Goal: Check status: Check status

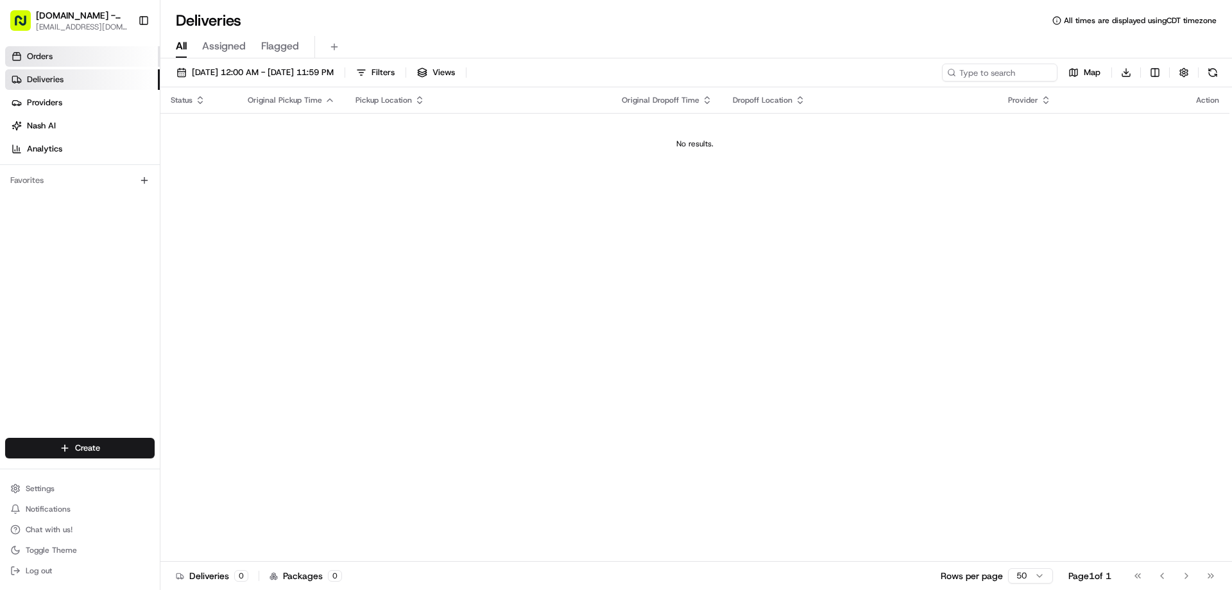
click at [94, 66] on link "Orders" at bounding box center [82, 56] width 155 height 21
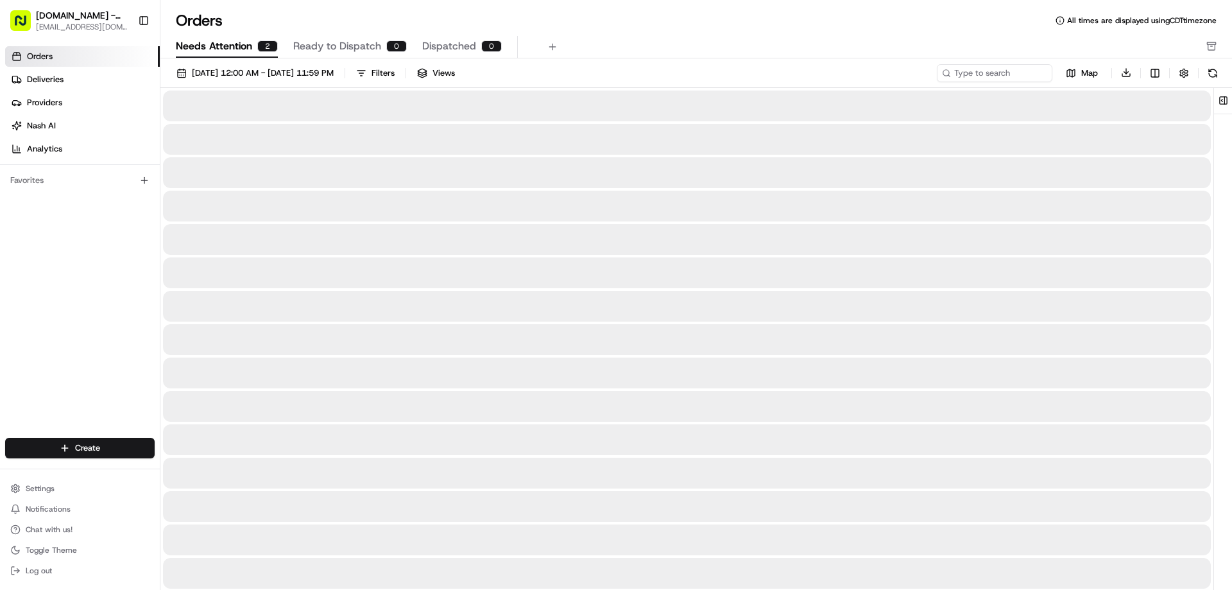
click at [244, 49] on span "Needs Attention" at bounding box center [214, 45] width 76 height 15
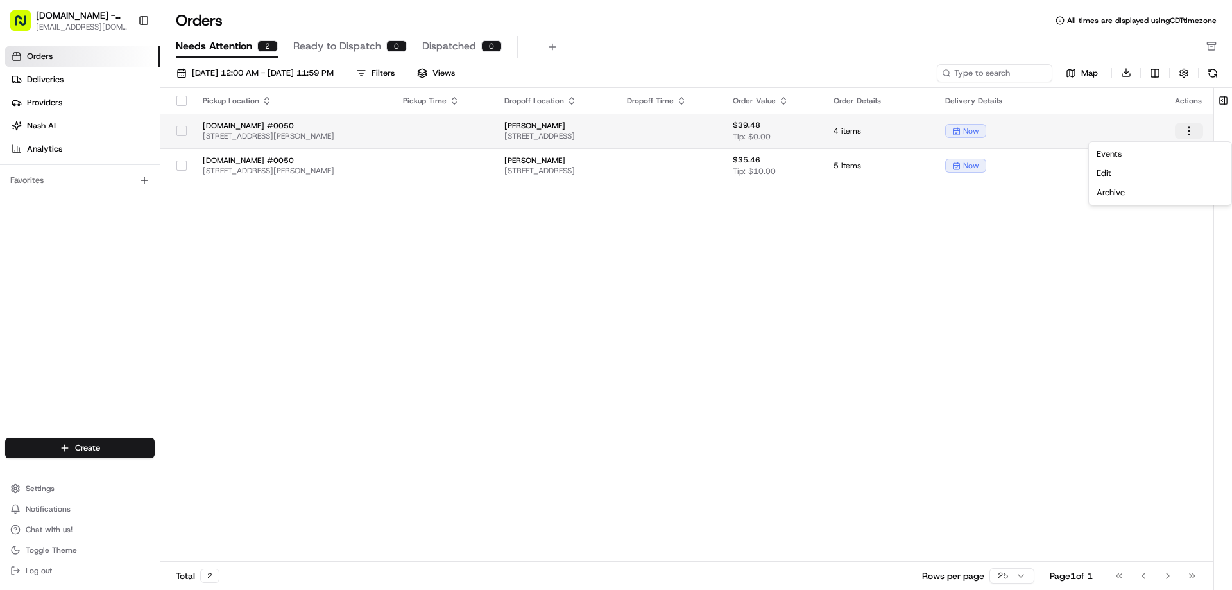
click at [1186, 133] on html "[DOMAIN_NAME] - [GEOGRAPHIC_DATA] ([PERSON_NAME]) [EMAIL_ADDRESS][DOMAIN_NAME] …" at bounding box center [616, 295] width 1232 height 590
click at [339, 250] on html "[DOMAIN_NAME] - [GEOGRAPHIC_DATA] ([PERSON_NAME]) [EMAIL_ADDRESS][DOMAIN_NAME] …" at bounding box center [616, 295] width 1232 height 590
click at [504, 133] on span "[STREET_ADDRESS]" at bounding box center [555, 136] width 102 height 10
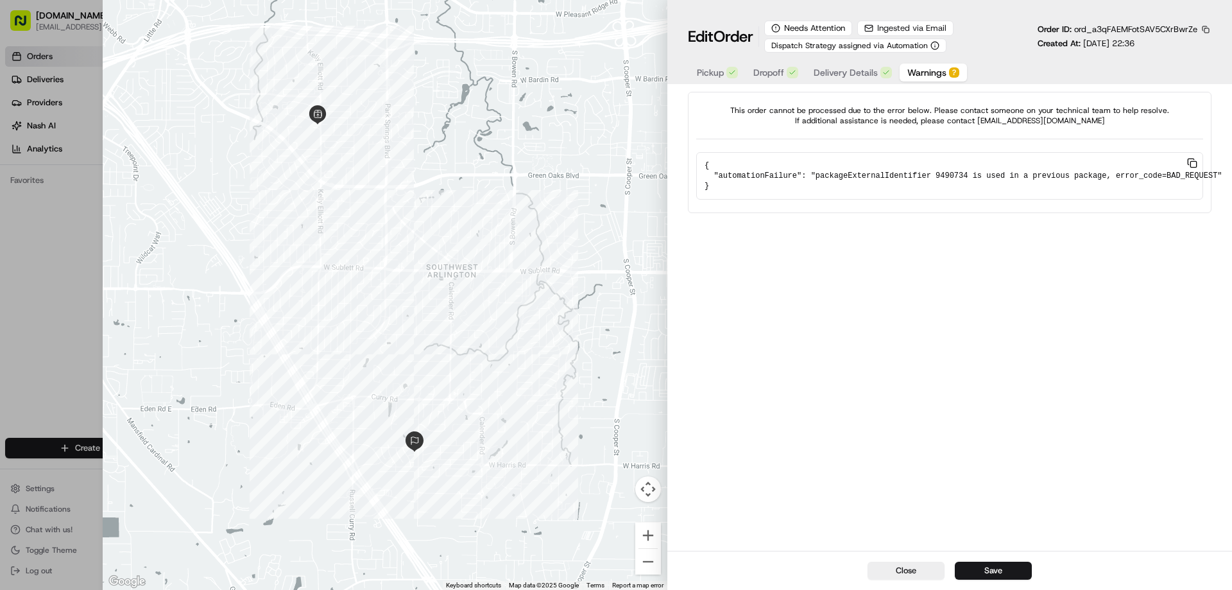
click at [922, 71] on span "Warnings" at bounding box center [926, 72] width 39 height 13
click at [574, 78] on div at bounding box center [385, 295] width 565 height 590
click at [916, 578] on button "Close" at bounding box center [905, 570] width 77 height 18
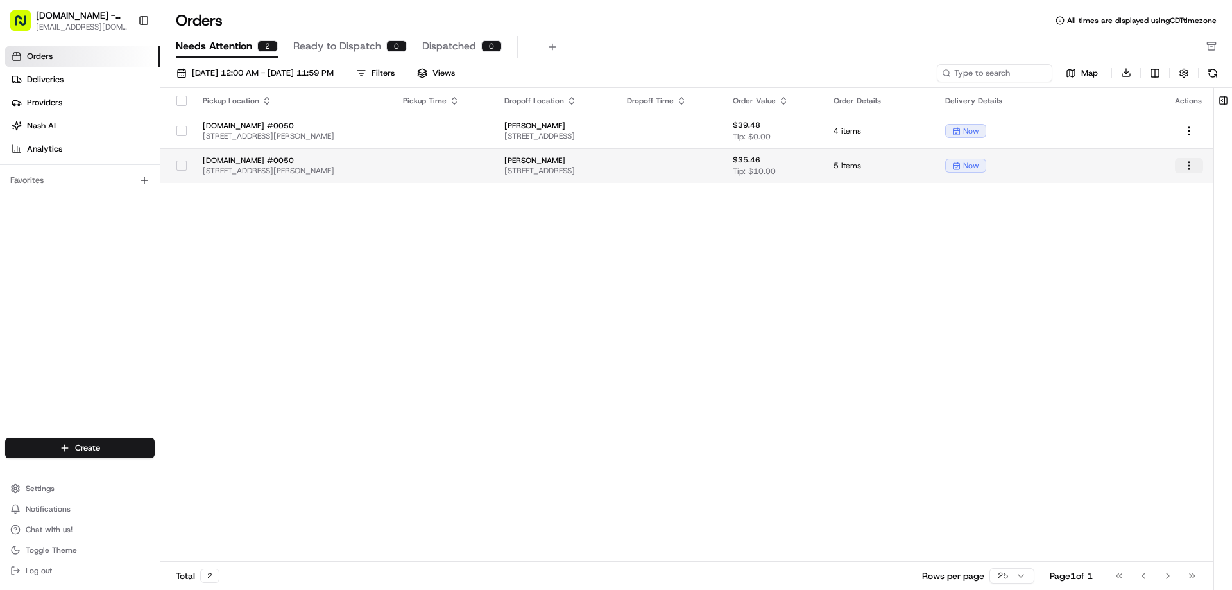
click at [1190, 163] on html "[DOMAIN_NAME] - [GEOGRAPHIC_DATA] ([PERSON_NAME]) [EMAIL_ADDRESS][DOMAIN_NAME] …" at bounding box center [616, 295] width 1232 height 590
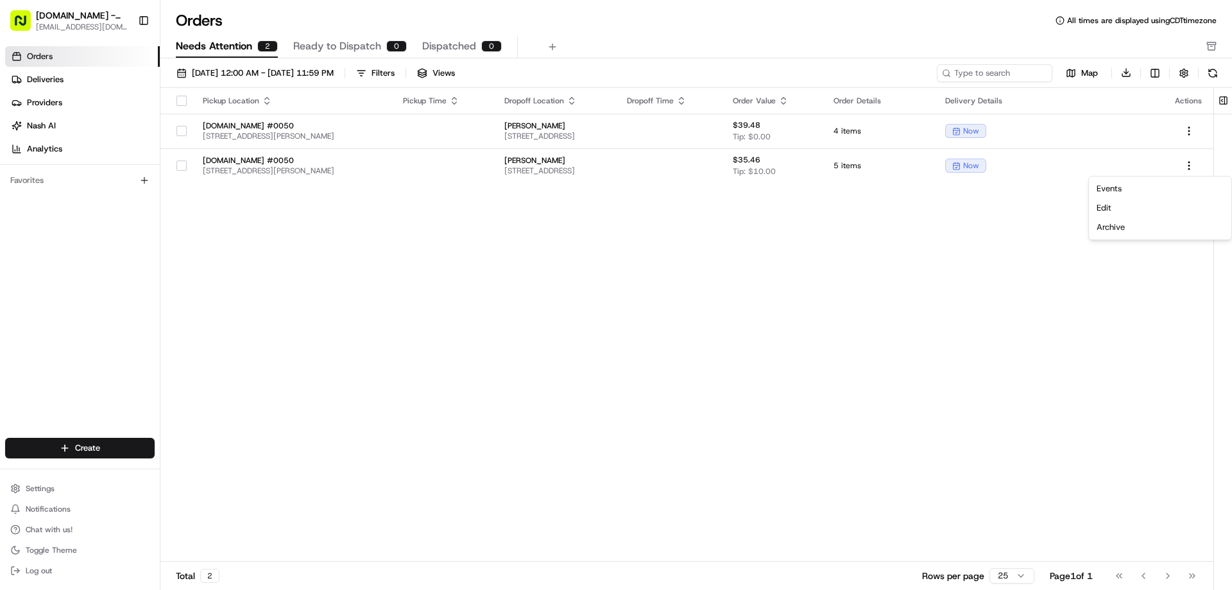
click at [792, 219] on html "[DOMAIN_NAME] - [GEOGRAPHIC_DATA] ([PERSON_NAME]) [EMAIL_ADDRESS][DOMAIN_NAME] …" at bounding box center [616, 295] width 1232 height 590
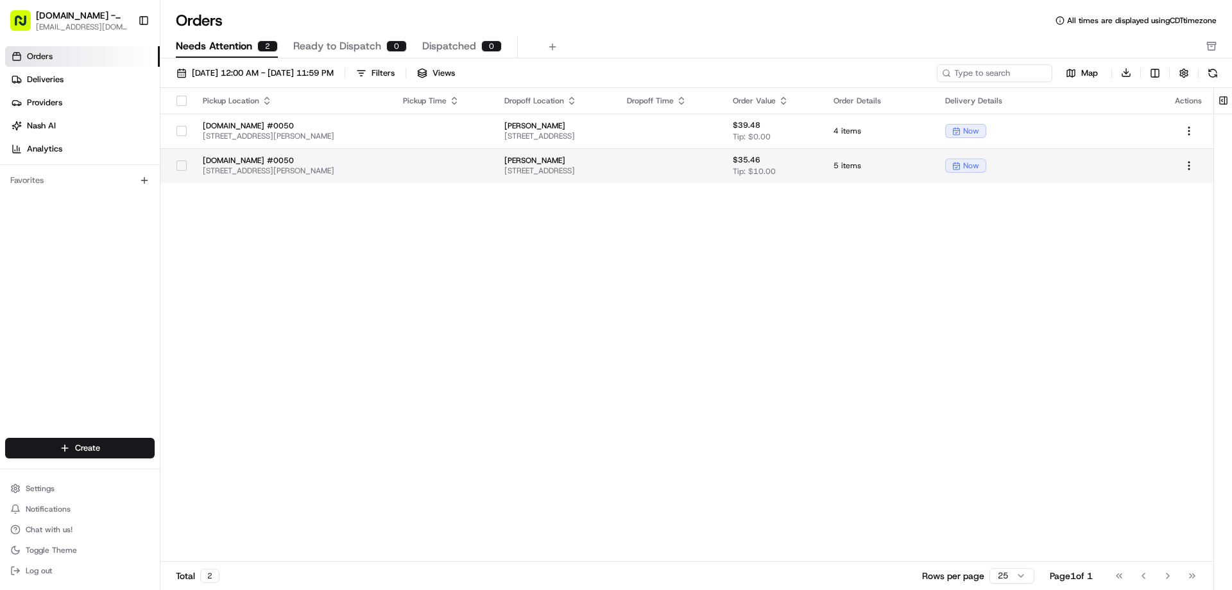
click at [722, 174] on td at bounding box center [670, 165] width 106 height 35
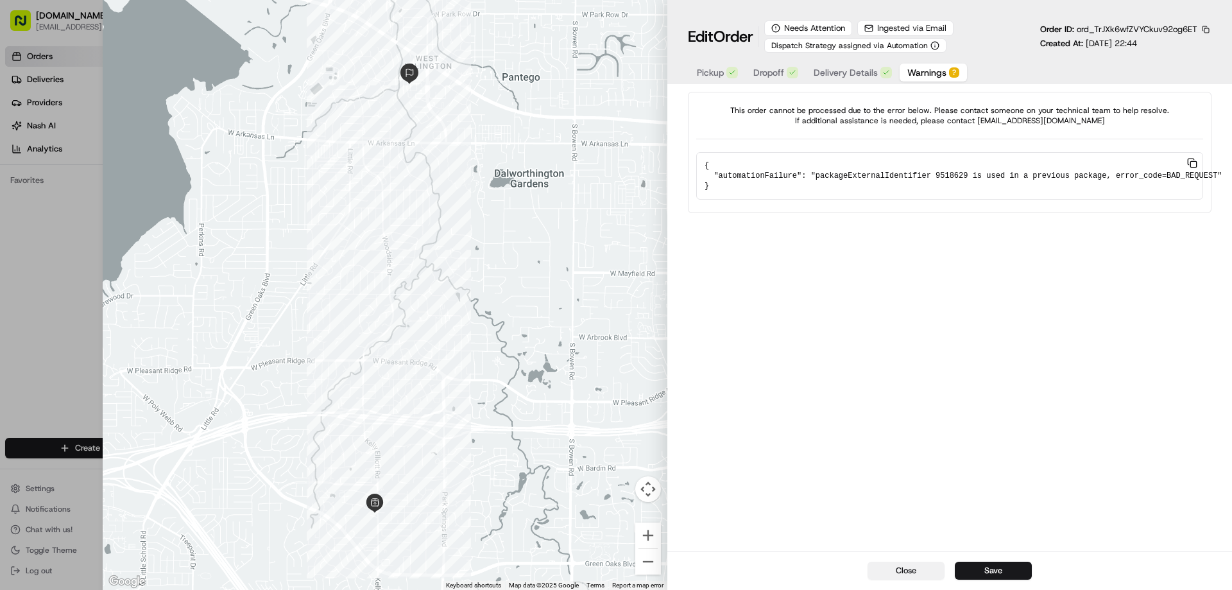
click at [907, 568] on button "Close" at bounding box center [905, 570] width 77 height 18
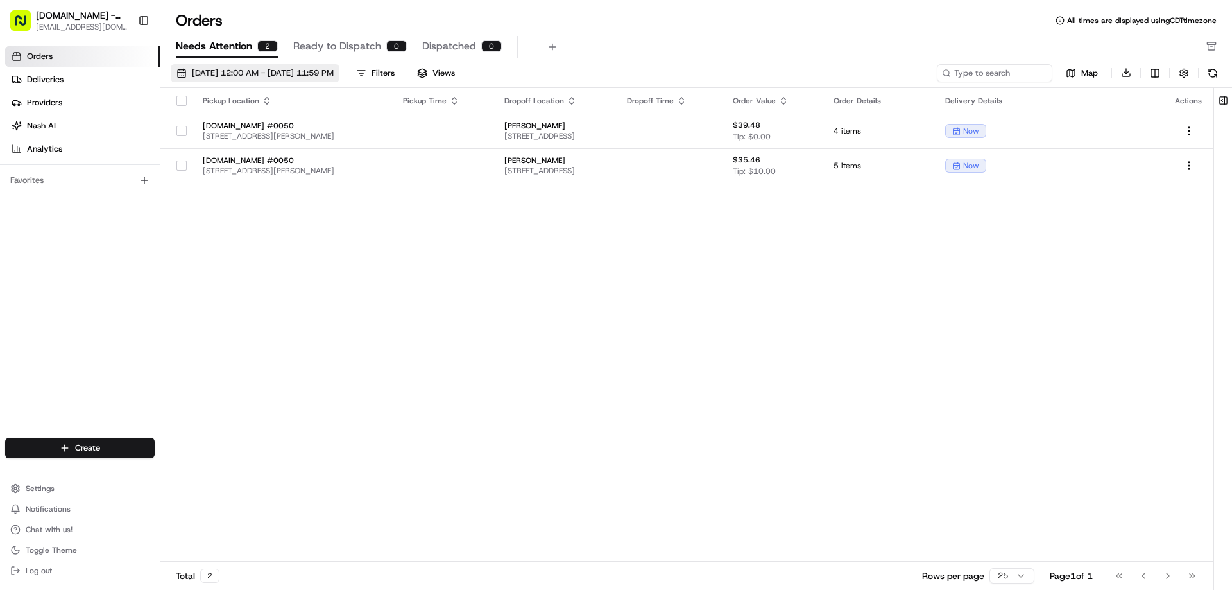
click at [274, 77] on span "[DATE] 12:00 AM - [DATE] 11:59 PM" at bounding box center [263, 73] width 142 height 12
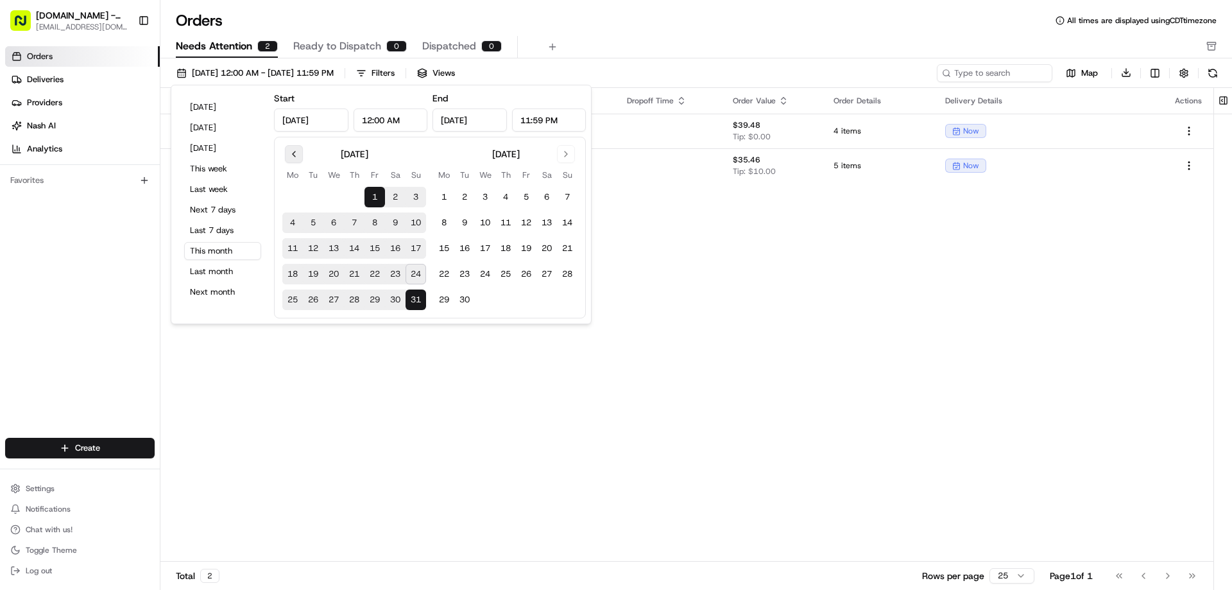
click at [289, 155] on button "Go to previous month" at bounding box center [294, 154] width 18 height 18
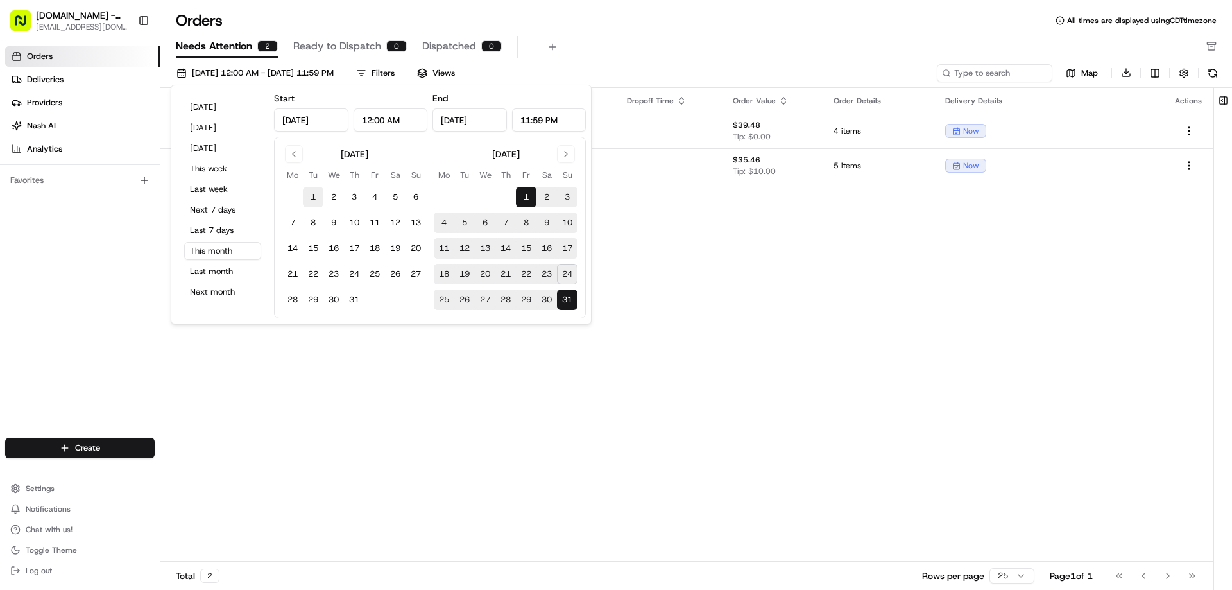
click at [313, 194] on button "1" at bounding box center [313, 197] width 21 height 21
type input "[DATE]"
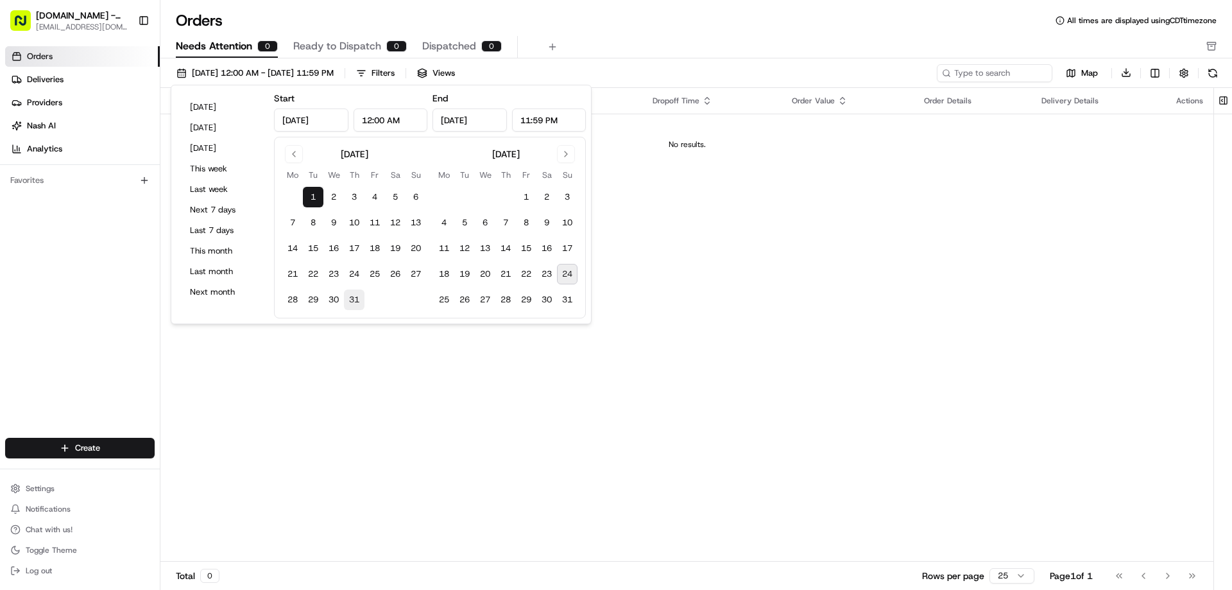
click at [359, 304] on button "31" at bounding box center [354, 299] width 21 height 21
type input "[DATE]"
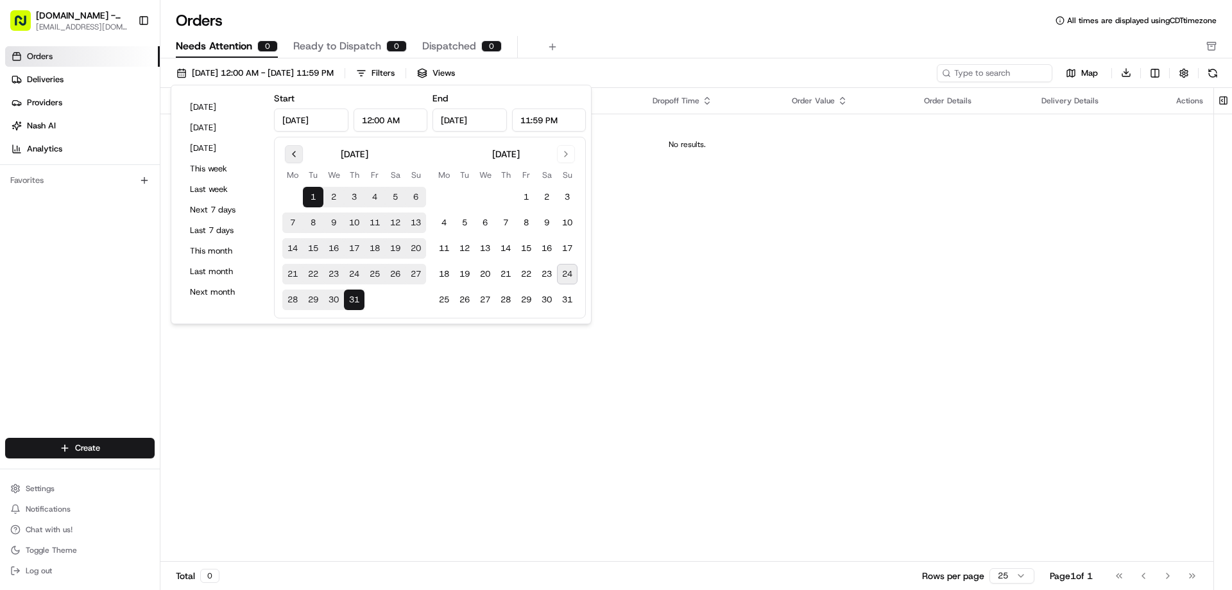
click at [294, 157] on button "Go to previous month" at bounding box center [294, 154] width 18 height 18
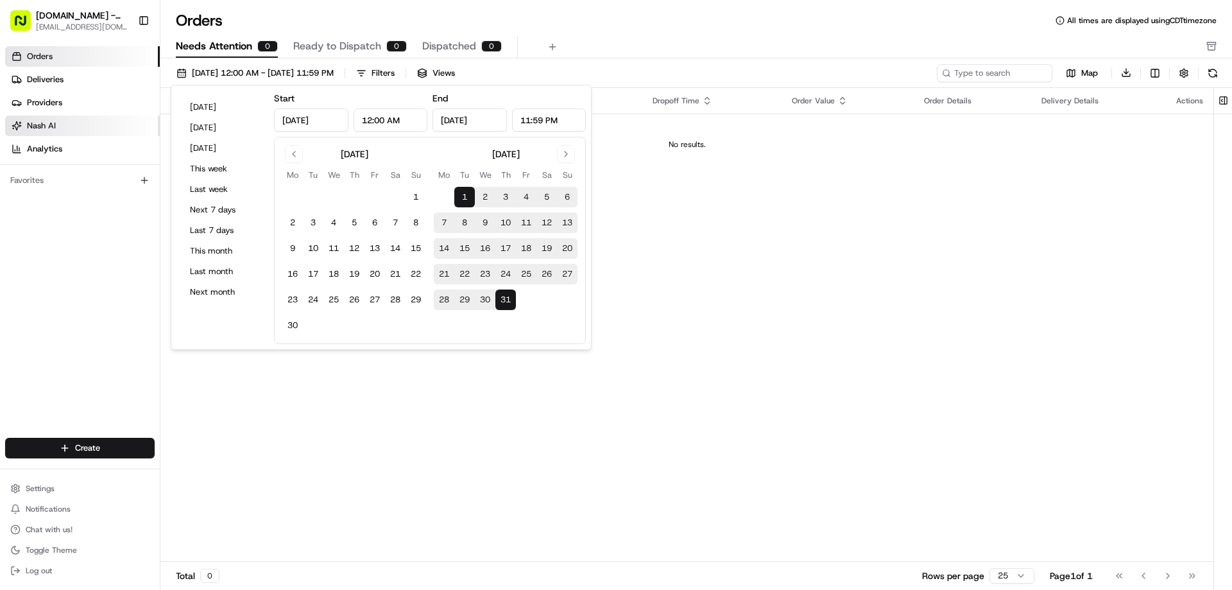
click at [62, 121] on link "Nash AI" at bounding box center [82, 125] width 155 height 21
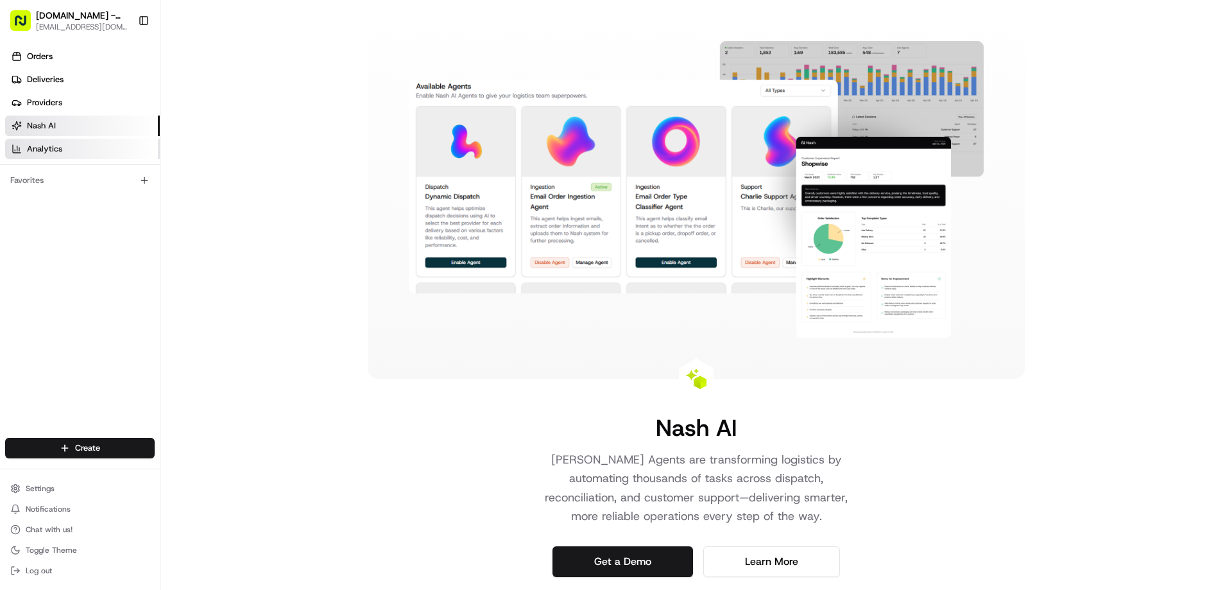
click at [47, 143] on span "Analytics" at bounding box center [44, 149] width 35 height 12
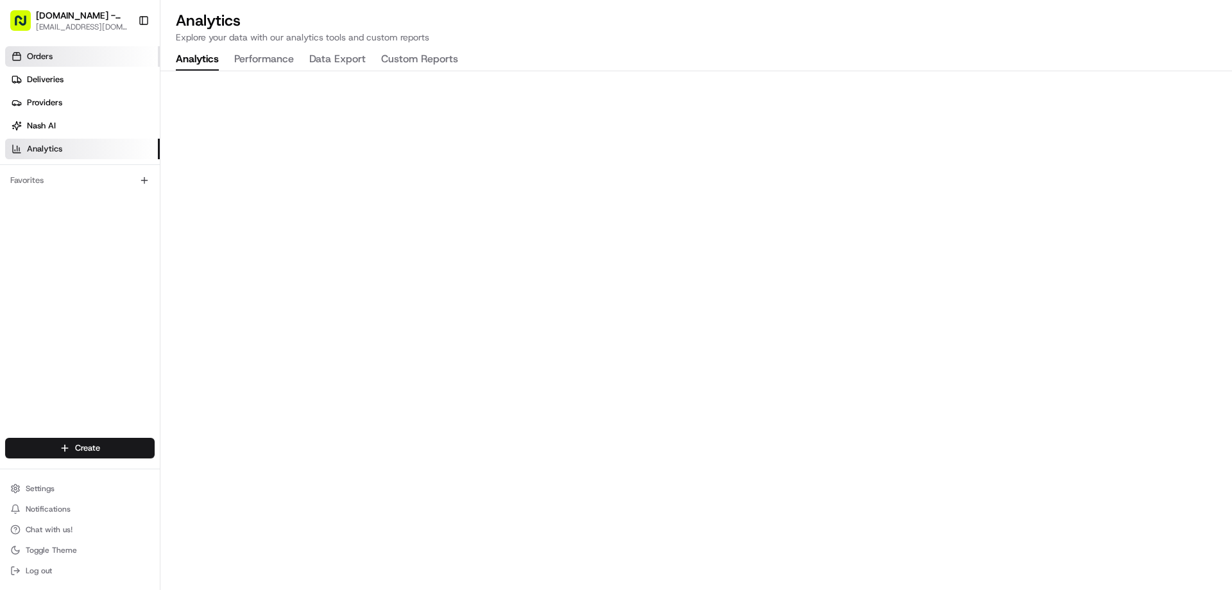
click at [48, 54] on span "Orders" at bounding box center [40, 57] width 26 height 12
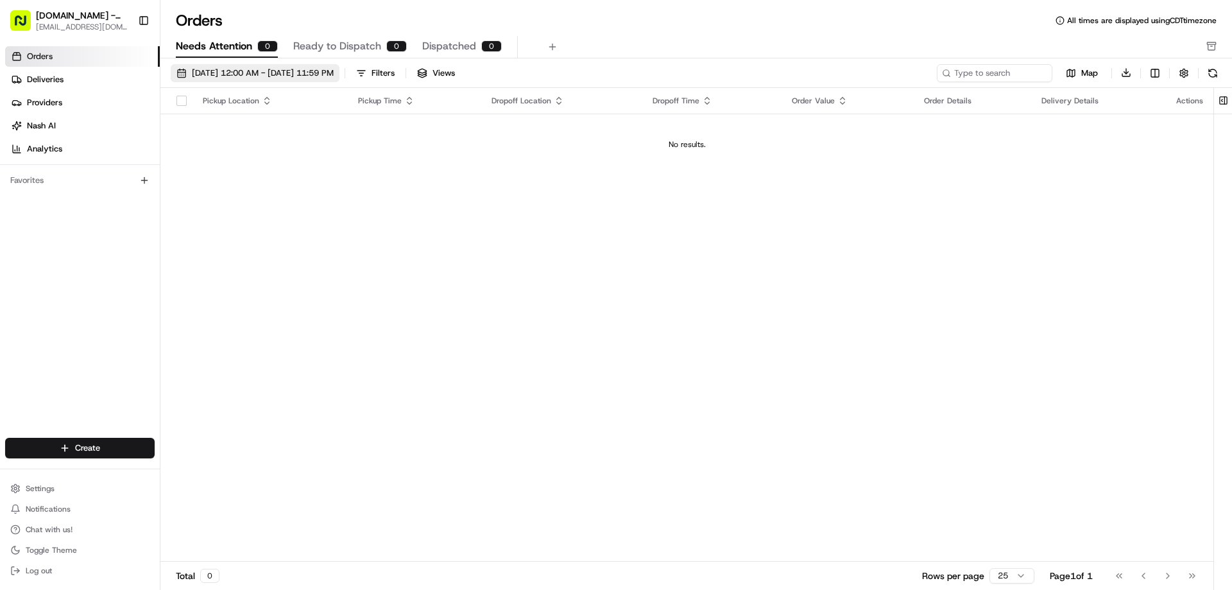
click at [334, 77] on span "[DATE] 12:00 AM - [DATE] 11:59 PM" at bounding box center [263, 73] width 142 height 12
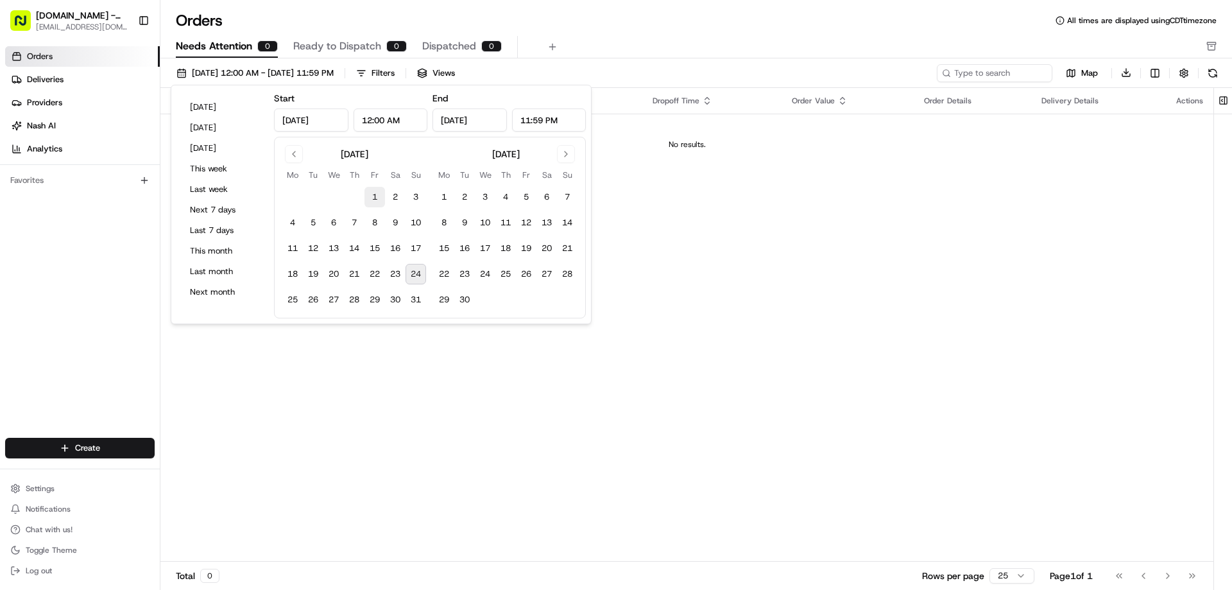
click at [375, 197] on button "1" at bounding box center [374, 197] width 21 height 21
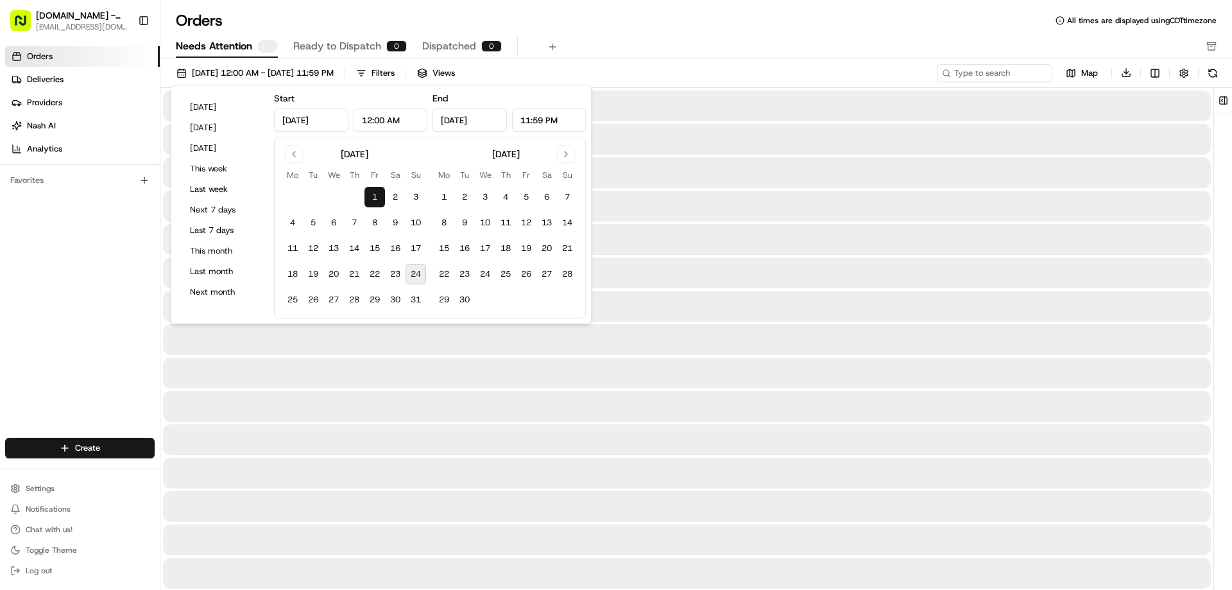
type input "[DATE]"
click at [421, 304] on button "31" at bounding box center [416, 299] width 21 height 21
type input "[DATE]"
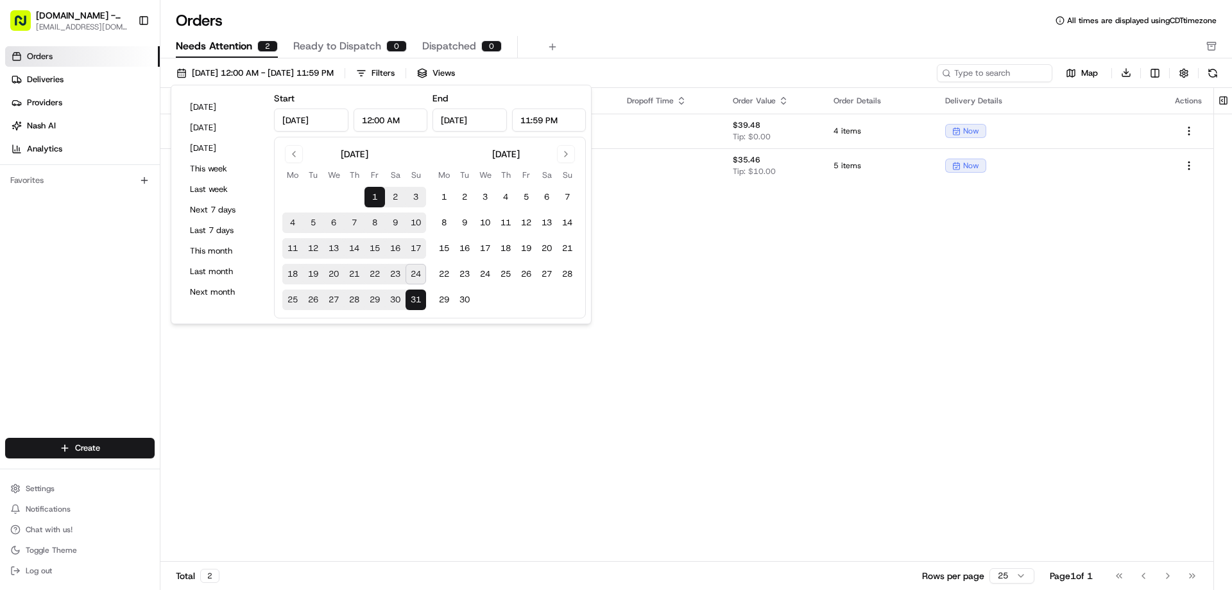
click at [693, 349] on div "Pickup Location Pickup Time Dropoff Location Dropoff Time Order Value Order Det…" at bounding box center [686, 325] width 1053 height 474
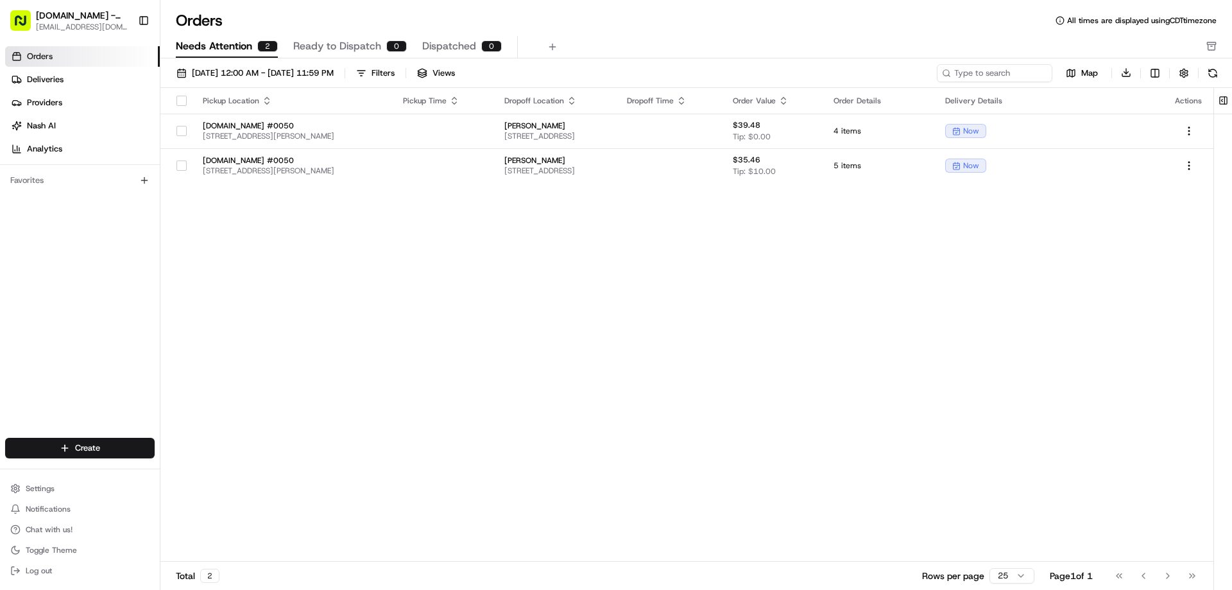
click at [543, 268] on div "Pickup Location Pickup Time Dropoff Location Dropoff Time Order Value Order Det…" at bounding box center [686, 325] width 1053 height 474
